Goal: Task Accomplishment & Management: Complete application form

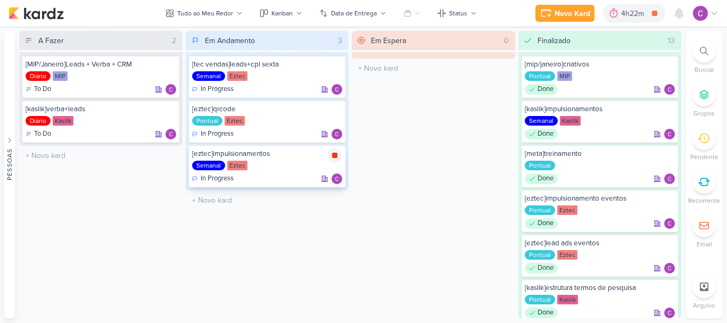
click at [333, 156] on icon at bounding box center [334, 155] width 5 height 5
click at [652, 9] on div "4h22m" at bounding box center [649, 13] width 26 height 11
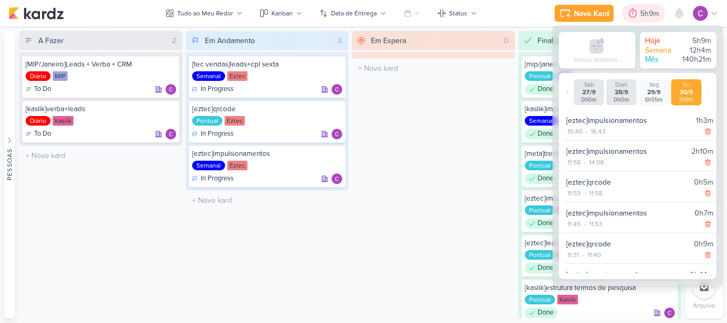
click at [653, 9] on div "5h9m" at bounding box center [651, 13] width 22 height 11
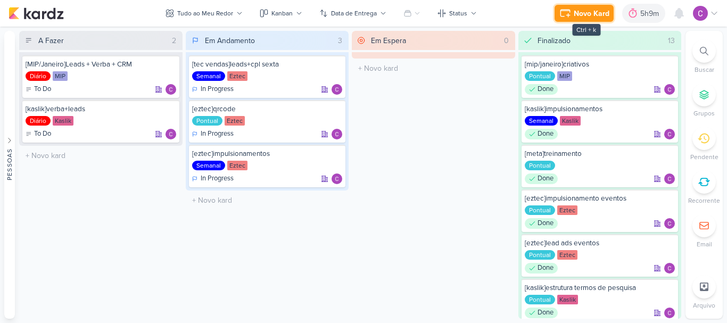
click at [583, 14] on div "Novo Kard" at bounding box center [592, 13] width 36 height 11
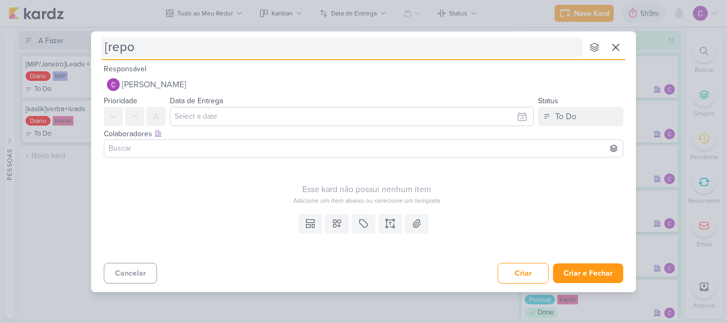
type input "[repor"
type input "["
type input "[kaslik"
type input "[kaslik]r"
type input "[kaslik]re"
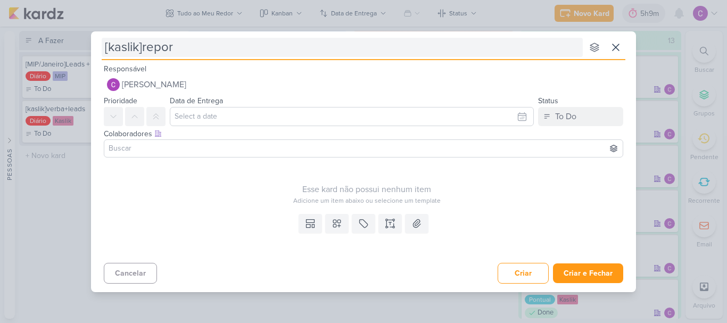
type input "[kaslik]report"
type input "[kaslik]report semana"
type input "[kaslik]report semanal"
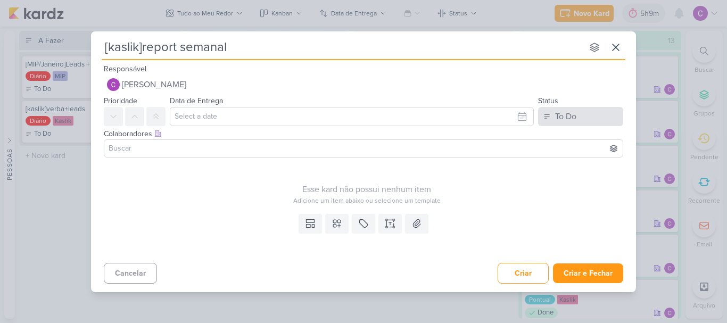
type input "[kaslik]report semanal"
click at [560, 118] on div "To Do" at bounding box center [565, 116] width 21 height 13
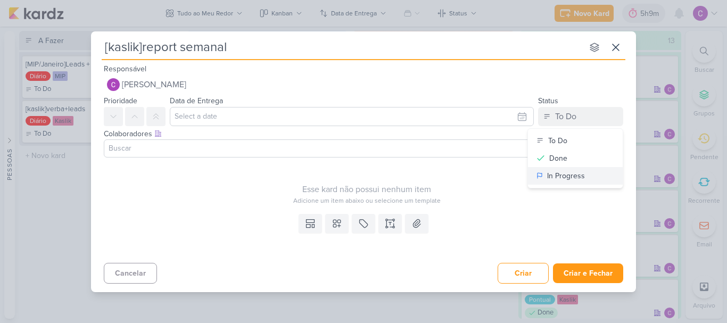
click at [556, 178] on div "In Progress" at bounding box center [566, 175] width 38 height 11
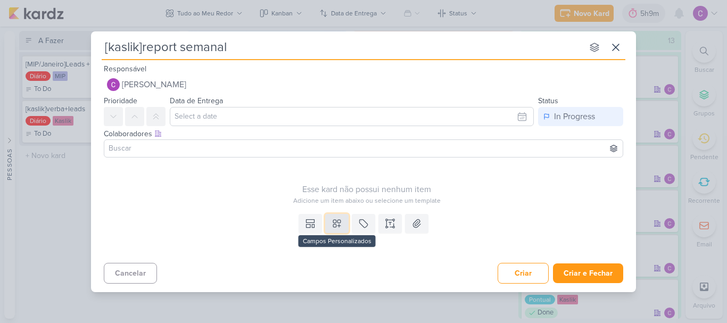
click at [342, 220] on button at bounding box center [336, 223] width 23 height 19
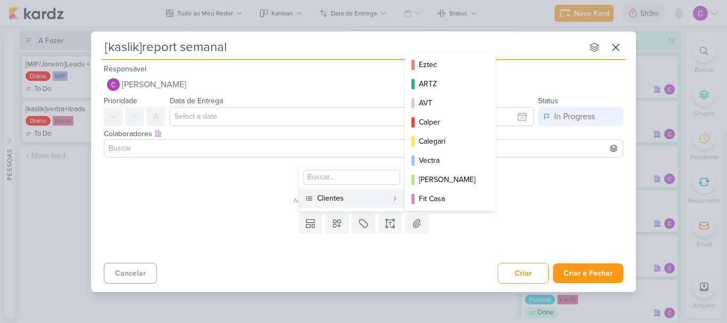
click at [371, 200] on div "Clientes" at bounding box center [352, 198] width 70 height 11
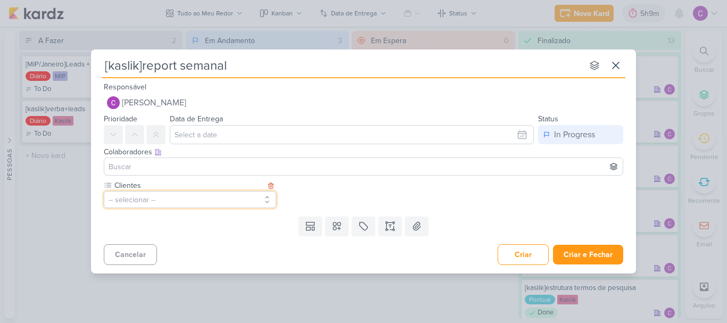
click at [199, 195] on button "-- selecionar --" at bounding box center [190, 199] width 172 height 17
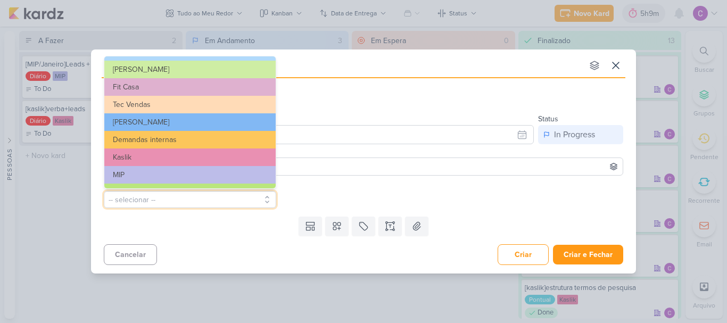
scroll to position [173, 0]
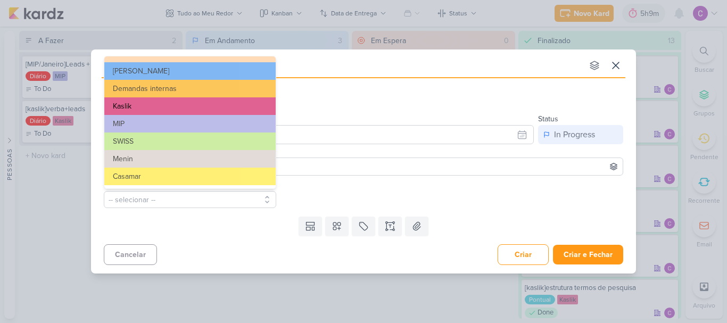
click at [159, 108] on button "Kaslik" at bounding box center [189, 106] width 171 height 18
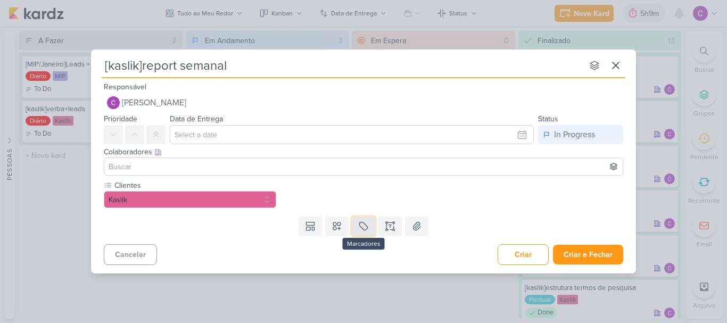
click at [365, 224] on icon at bounding box center [364, 226] width 8 height 8
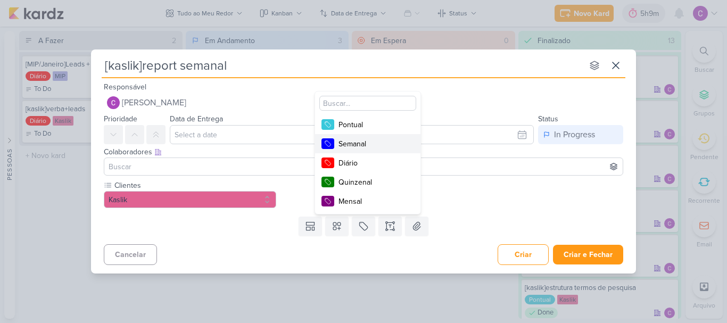
click at [362, 144] on div "Semanal" at bounding box center [372, 143] width 69 height 11
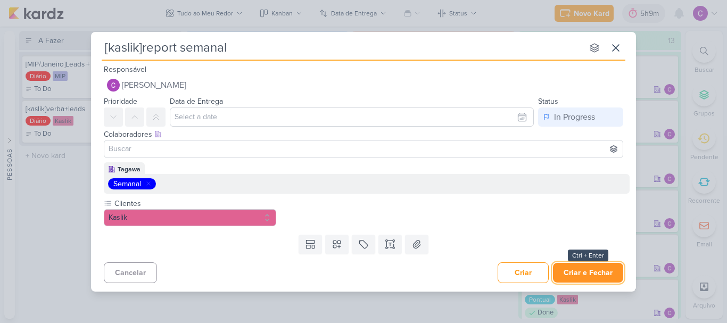
click at [587, 271] on button "Criar e Fechar" at bounding box center [588, 273] width 70 height 20
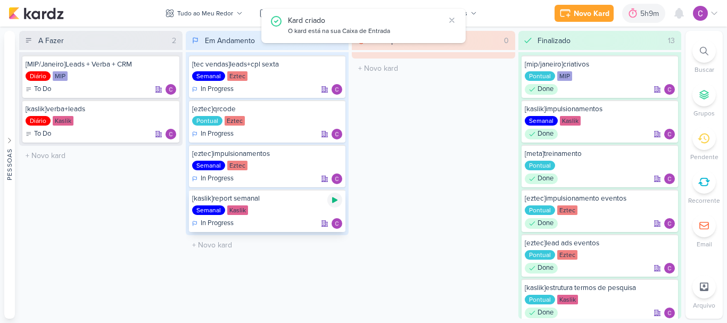
click at [337, 202] on icon at bounding box center [334, 200] width 9 height 9
